Goal: Complete application form

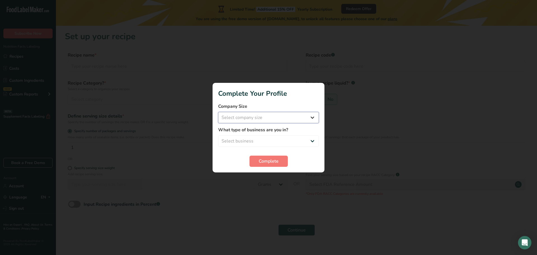
click at [253, 116] on select "Select company size Fewer than 10 Employees 10 to 50 Employees 51 to 500 Employ…" at bounding box center [268, 117] width 101 height 11
select select "1"
click at [218, 112] on select "Select company size Fewer than 10 Employees 10 to 50 Employees 51 to 500 Employ…" at bounding box center [268, 117] width 101 height 11
click at [258, 137] on select "Select business Packaged Food Manufacturer Restaurant & Cafe Bakery Meal Plans …" at bounding box center [268, 140] width 101 height 11
select select "8"
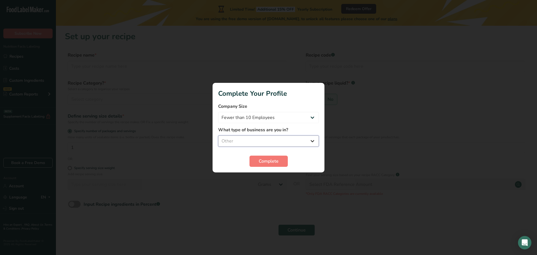
click at [218, 135] on select "Select business Packaged Food Manufacturer Restaurant & Cafe Bakery Meal Plans …" at bounding box center [268, 140] width 101 height 11
click at [271, 161] on span "Complete" at bounding box center [269, 161] width 20 height 7
